Goal: Use online tool/utility

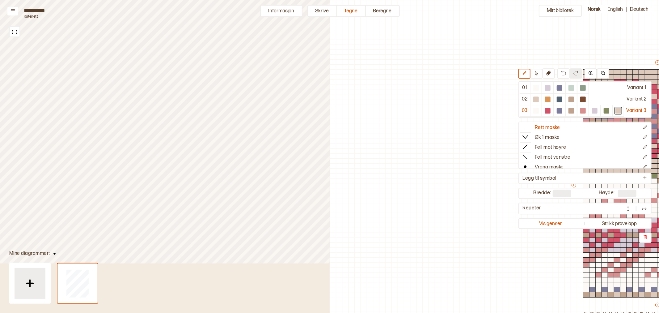
scroll to position [34, 229]
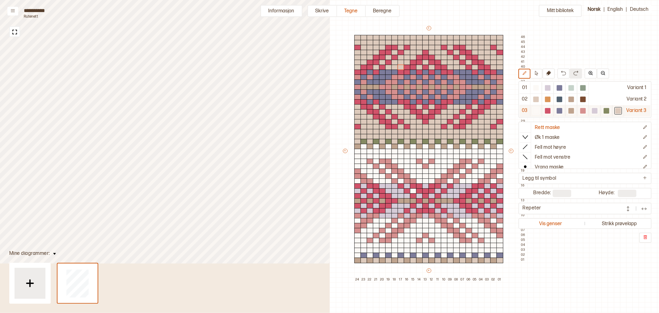
click at [607, 111] on div at bounding box center [607, 111] width 6 height 6
click at [364, 88] on div at bounding box center [364, 87] width 7 height 6
click at [371, 87] on div at bounding box center [370, 87] width 7 height 6
click at [376, 87] on div at bounding box center [376, 87] width 7 height 6
click at [395, 87] on div at bounding box center [395, 87] width 7 height 6
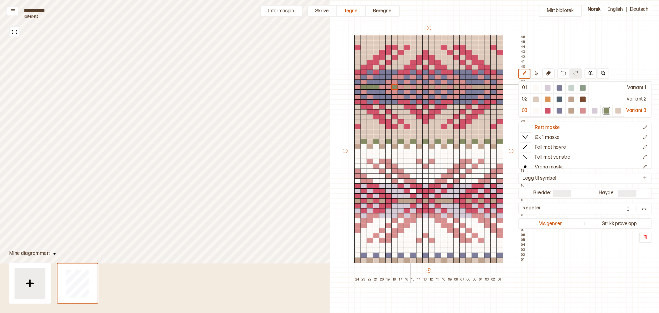
click at [408, 87] on div at bounding box center [407, 87] width 7 height 6
click at [419, 87] on div at bounding box center [419, 87] width 7 height 6
click at [431, 87] on div at bounding box center [432, 87] width 7 height 6
click at [444, 87] on div at bounding box center [444, 87] width 7 height 6
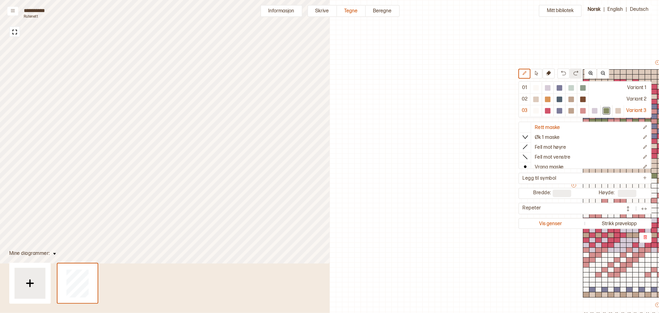
scroll to position [34, 229]
